Goal: Contribute content: Add original content to the website for others to see

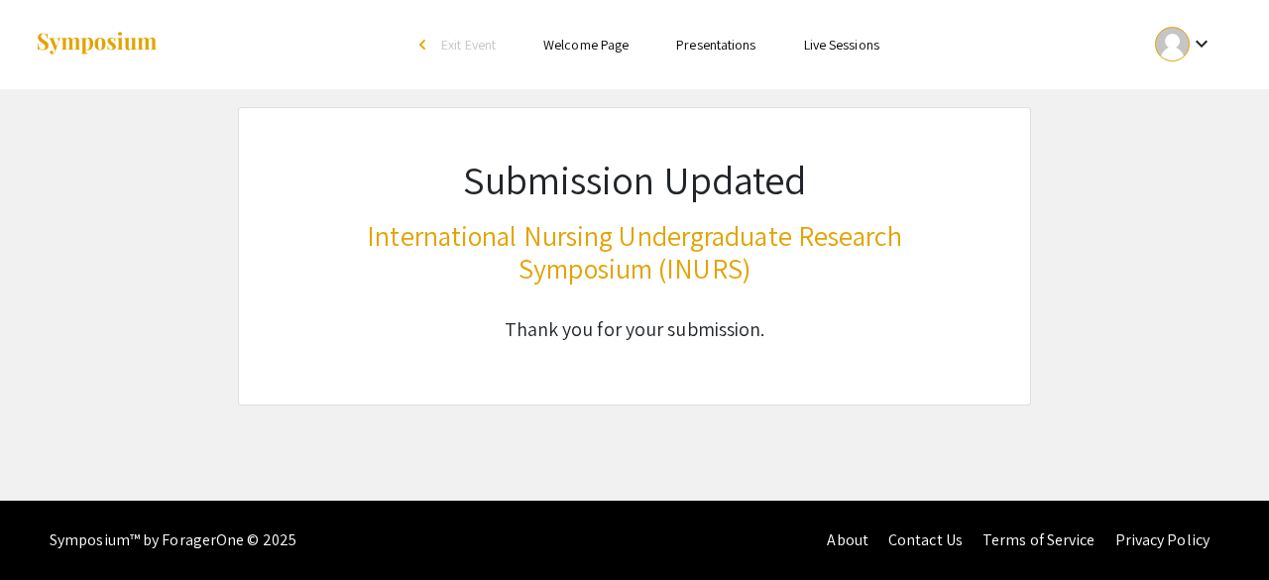
click at [1176, 37] on div at bounding box center [1172, 44] width 35 height 35
click at [1191, 150] on button "My Submissions" at bounding box center [1195, 146] width 122 height 48
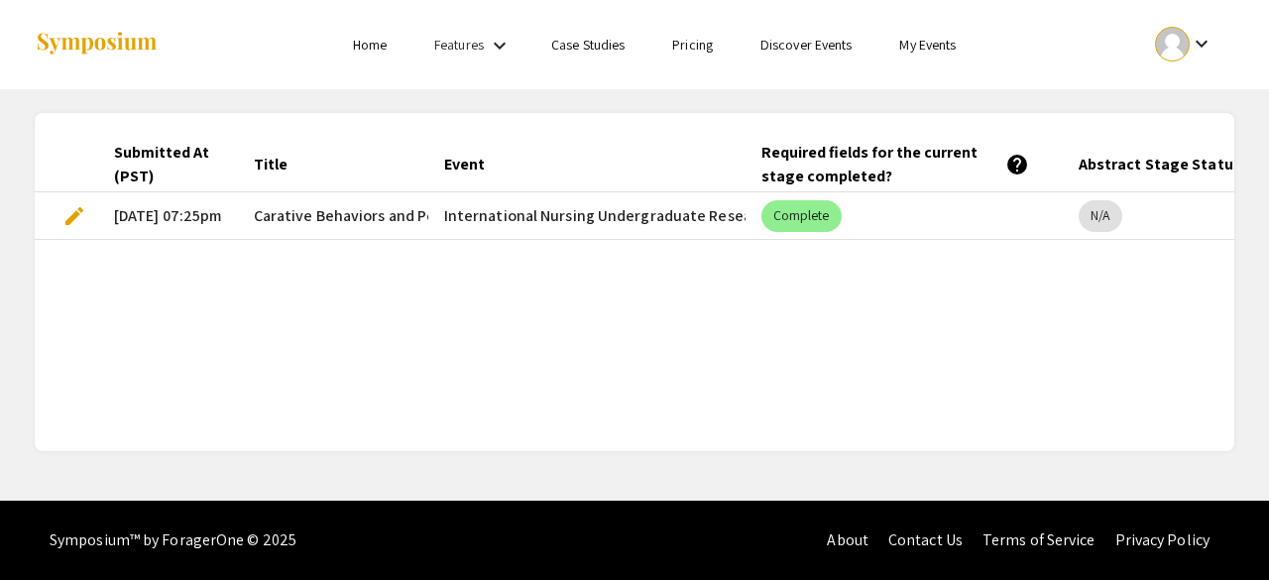
click at [81, 220] on span "edit" at bounding box center [74, 216] width 24 height 24
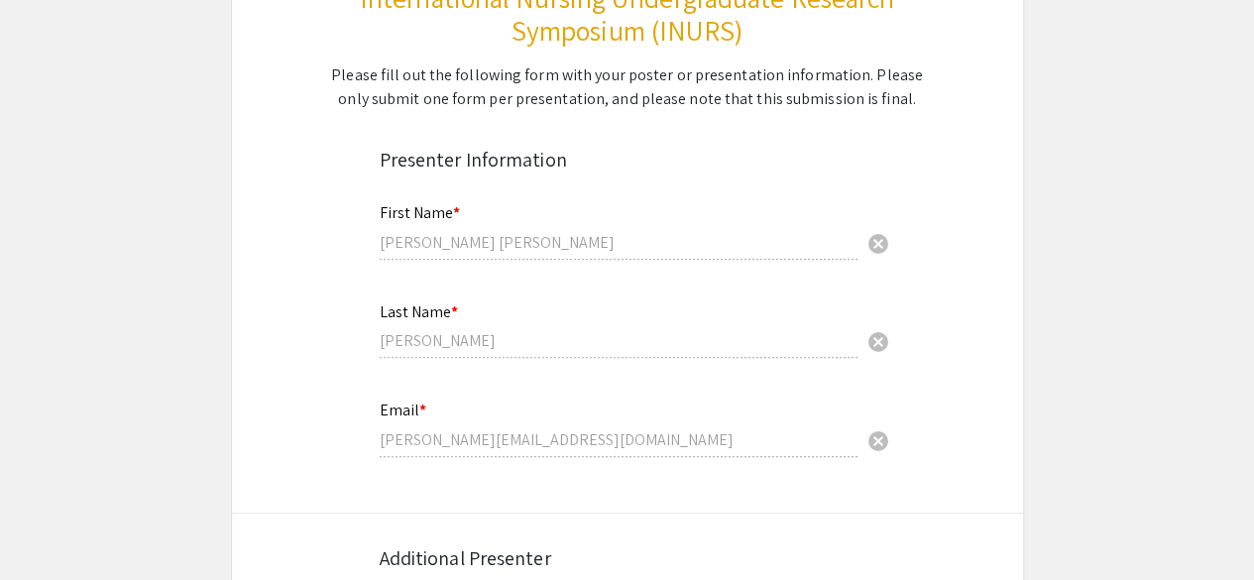
select select "custom"
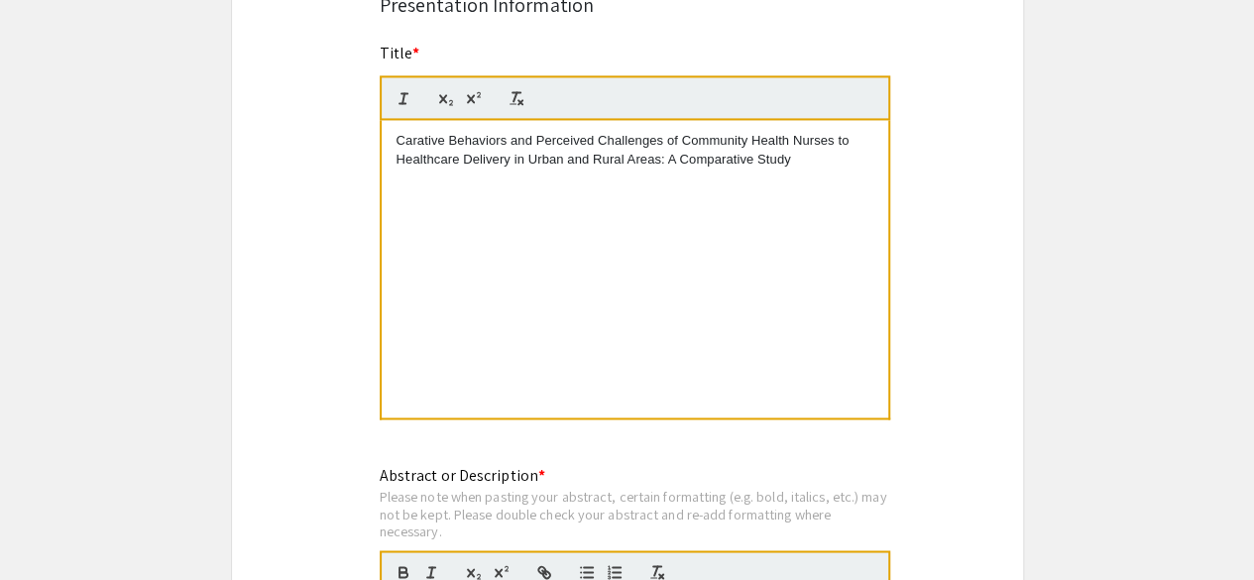
type input "0"
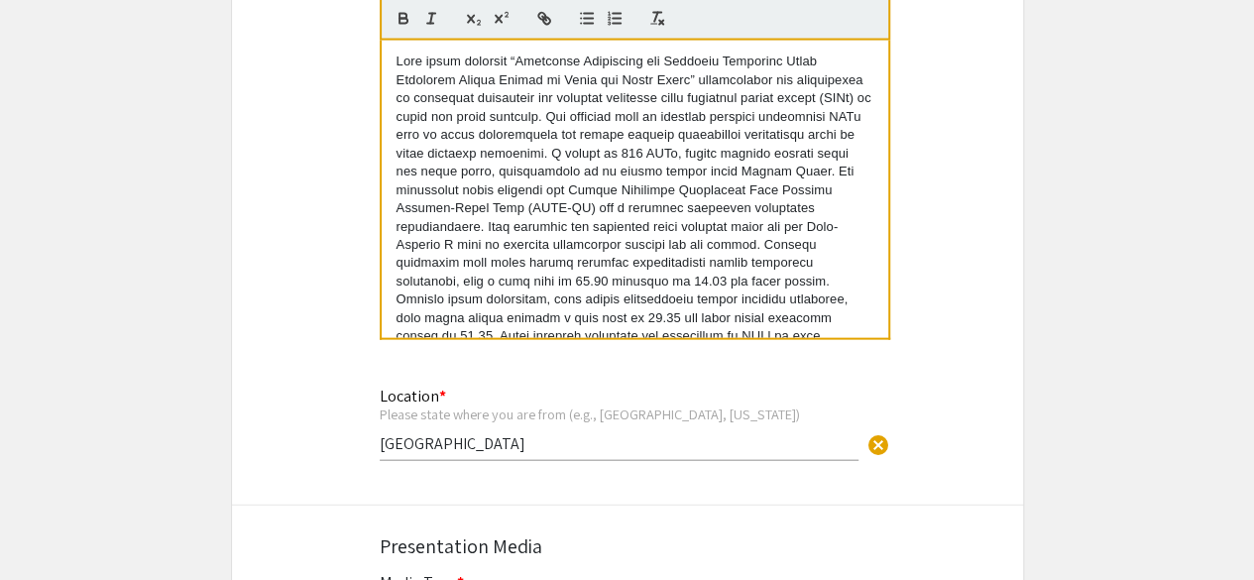
scroll to position [2008, 0]
select select "auto"
type input "1"
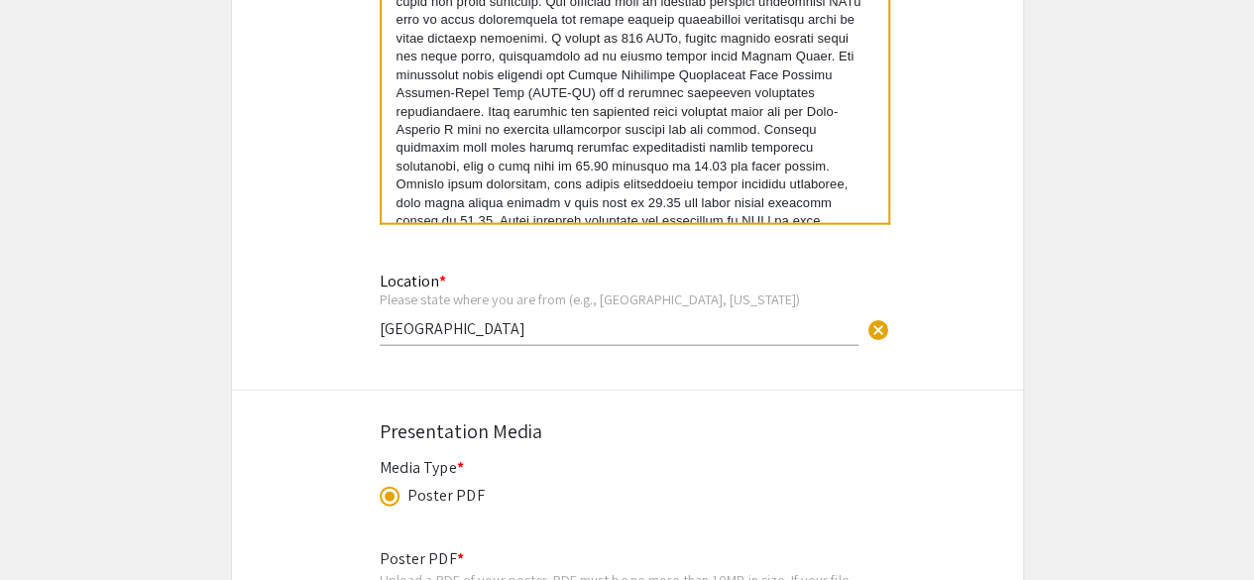
select select "auto"
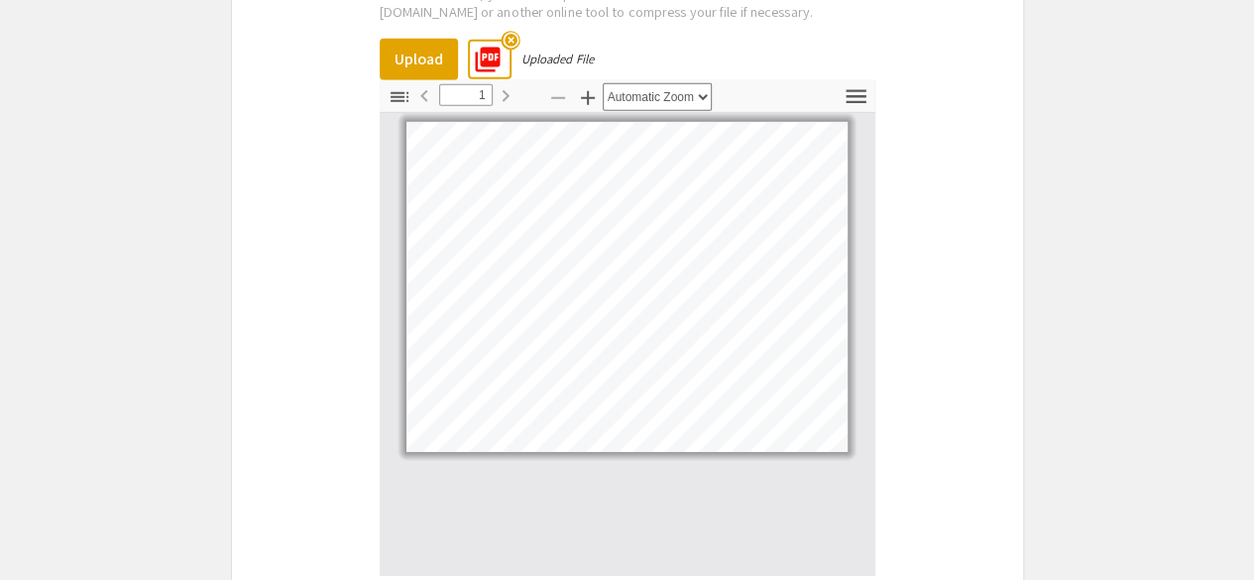
scroll to position [2678, 0]
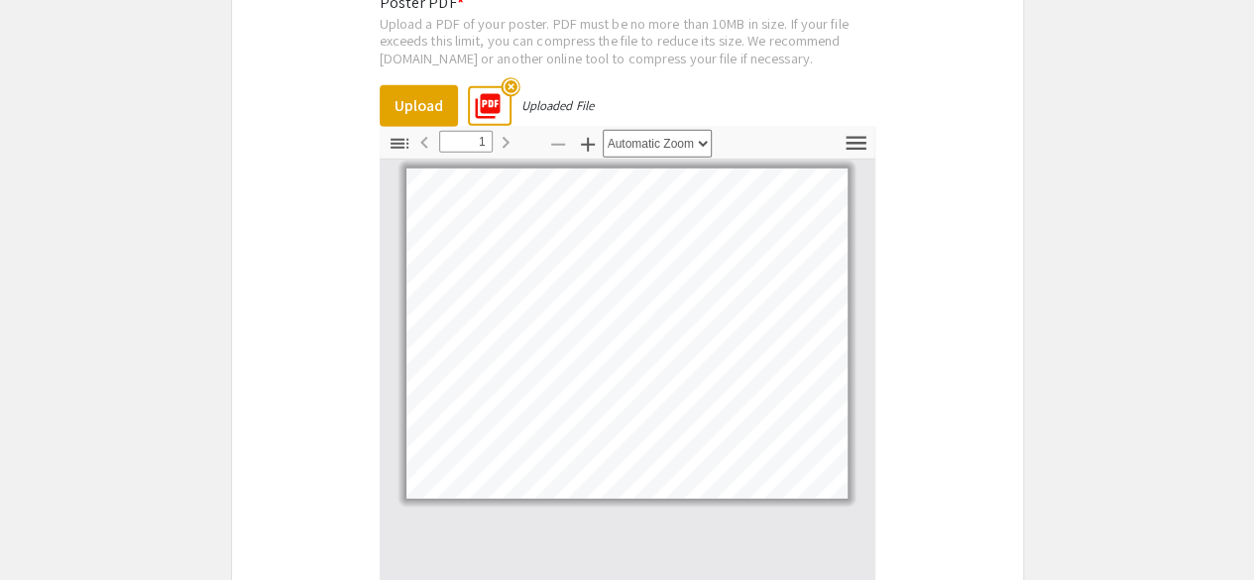
click at [509, 94] on mat-icon "highlight_off" at bounding box center [510, 86] width 19 height 19
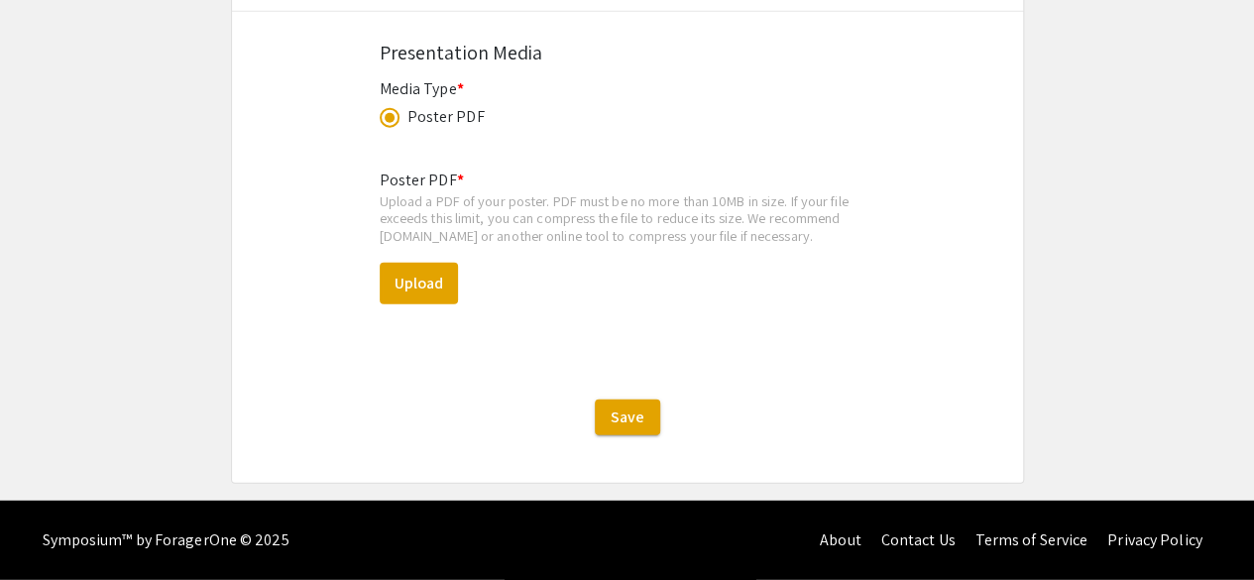
scroll to position [2502, 0]
click at [433, 286] on button "Upload" at bounding box center [419, 284] width 78 height 42
select select "custom"
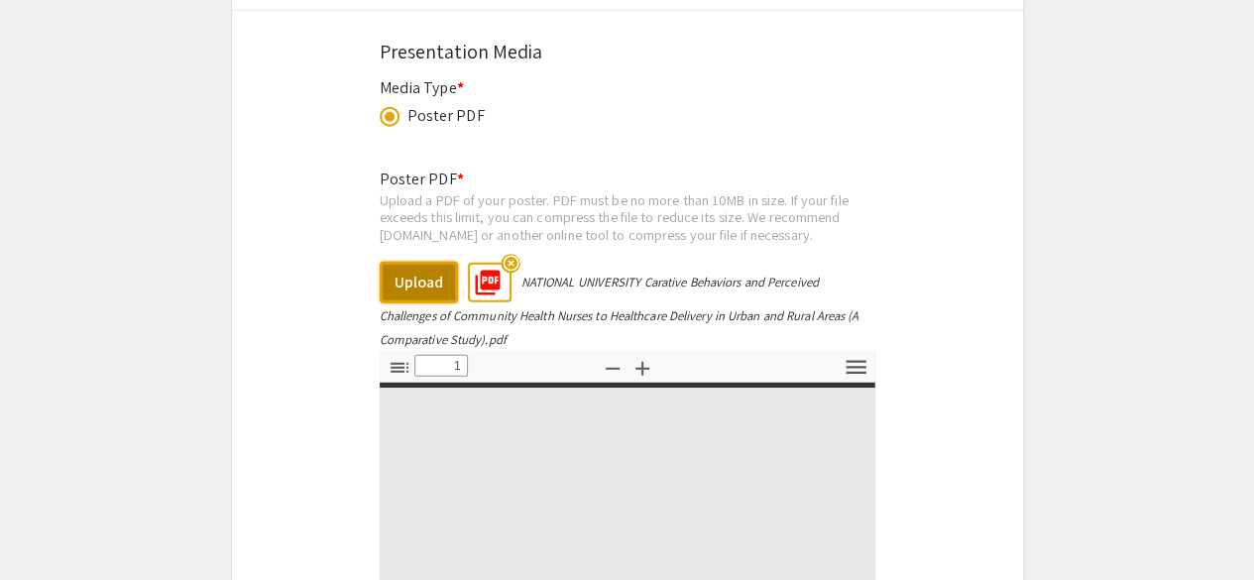
type input "0"
select select "custom"
type input "1"
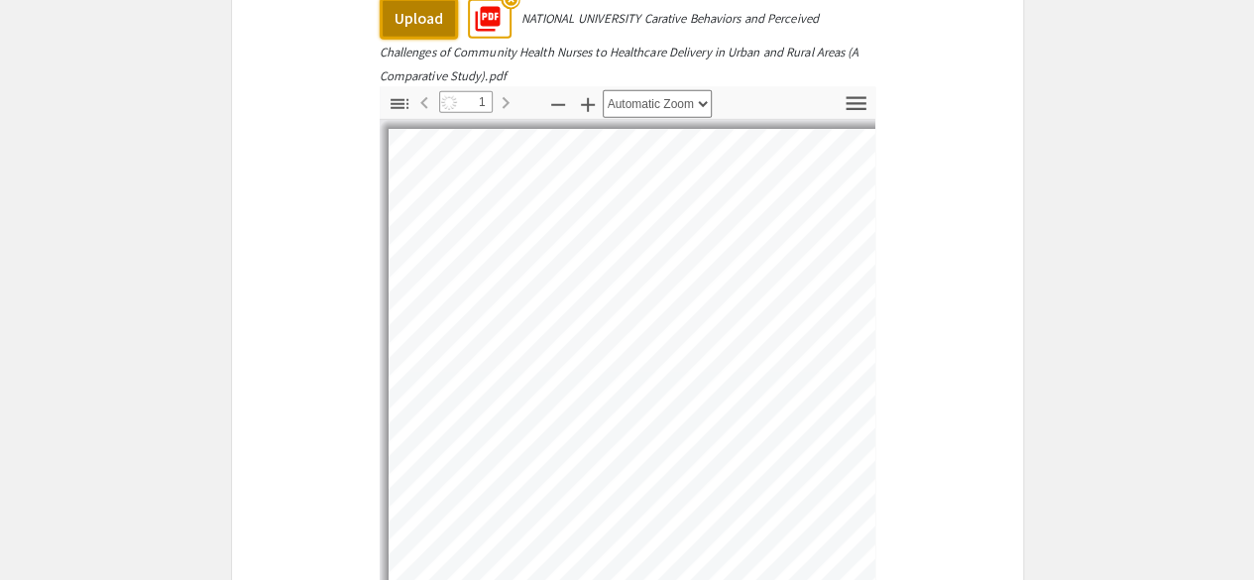
scroll to position [2777, 0]
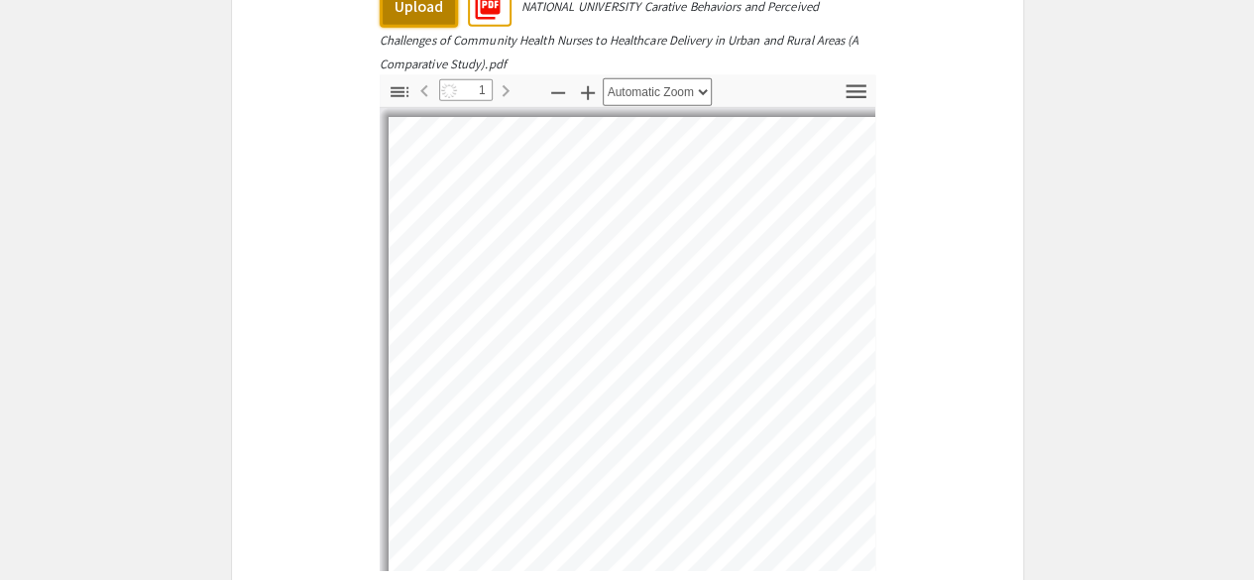
select select "auto"
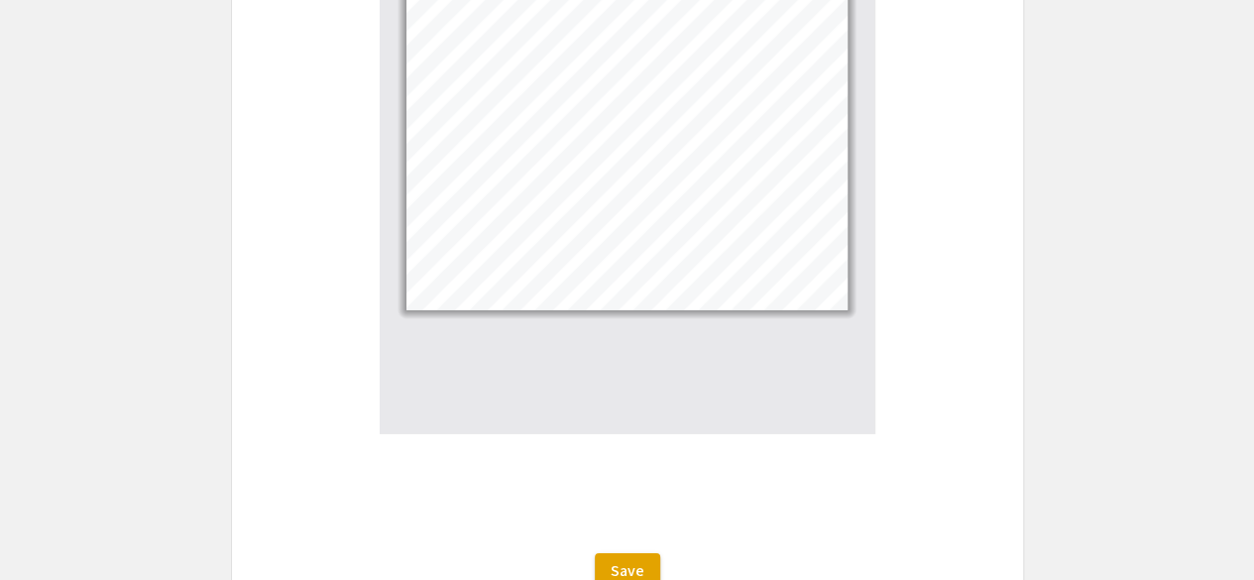
scroll to position [3021, 0]
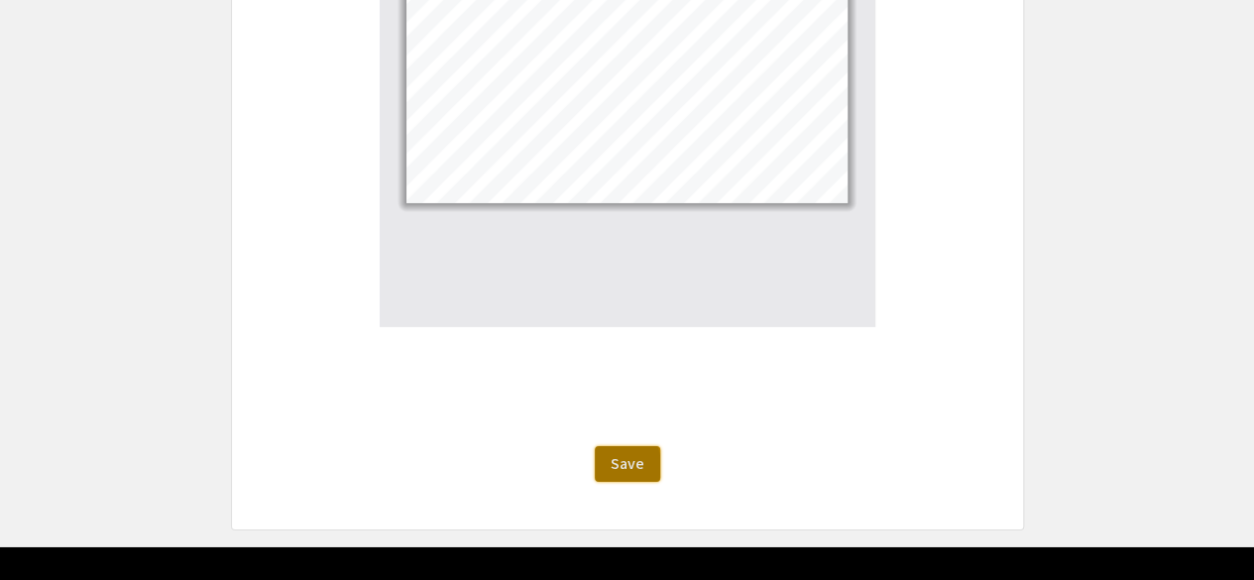
click at [602, 467] on button "Save" at bounding box center [627, 464] width 65 height 36
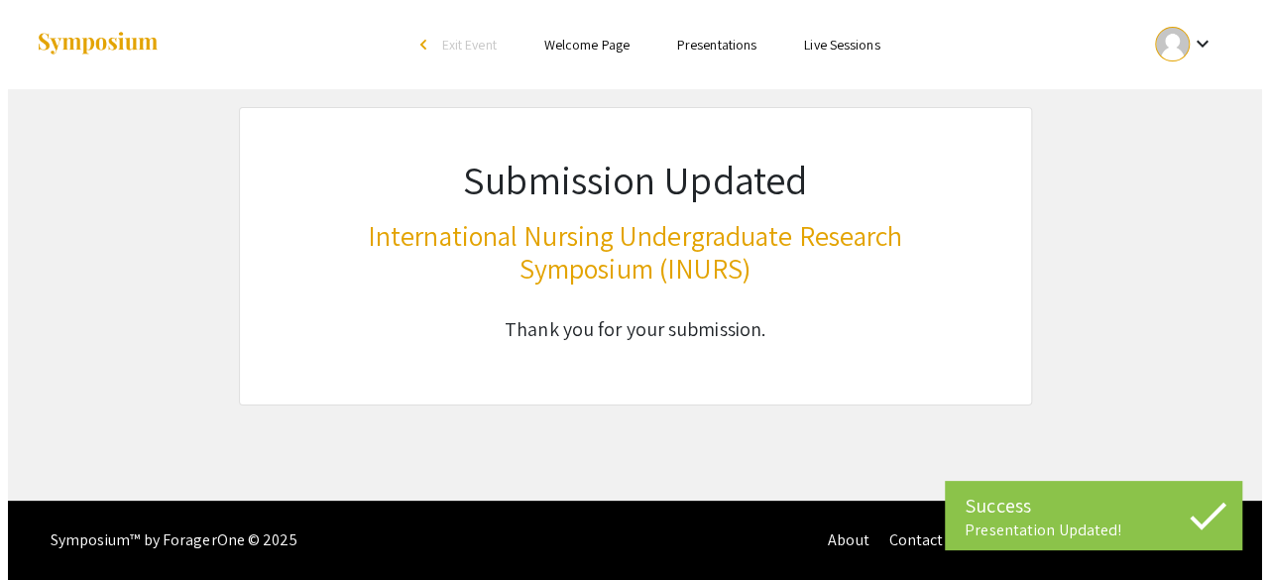
scroll to position [0, 0]
